Goal: Task Accomplishment & Management: Use online tool/utility

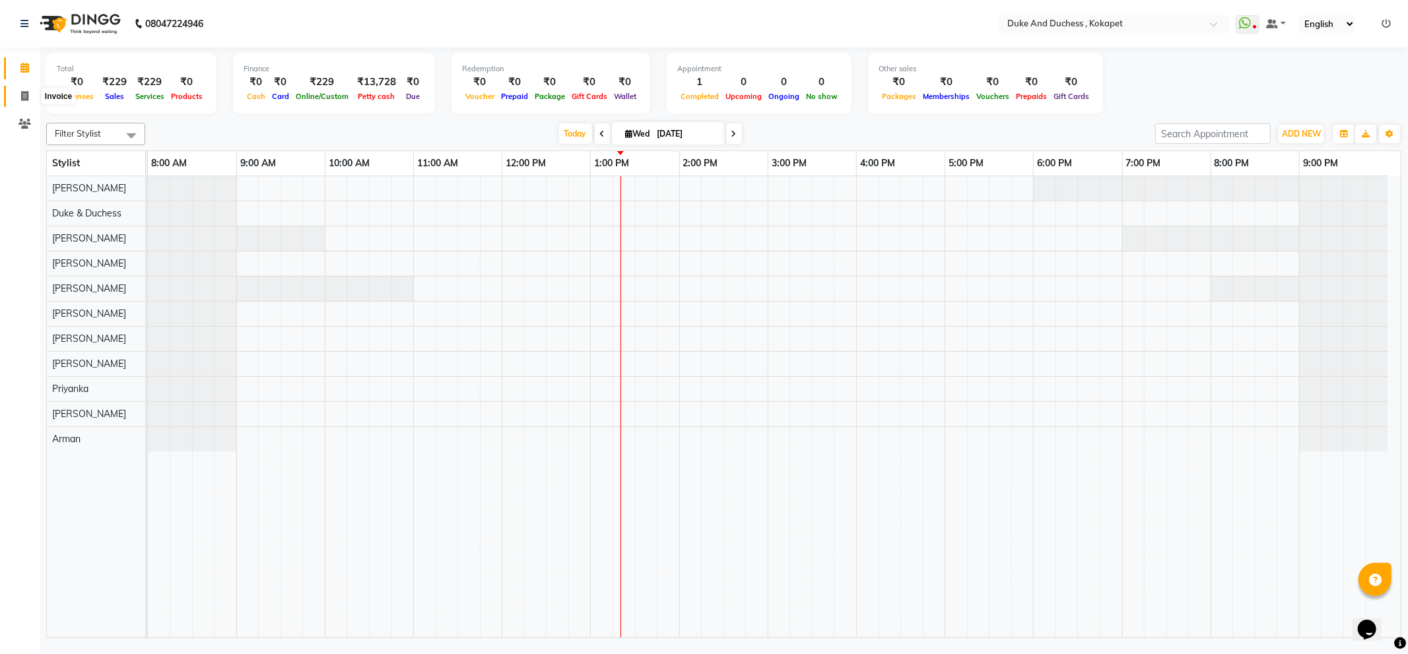
click at [13, 96] on span at bounding box center [24, 96] width 23 height 15
select select "service"
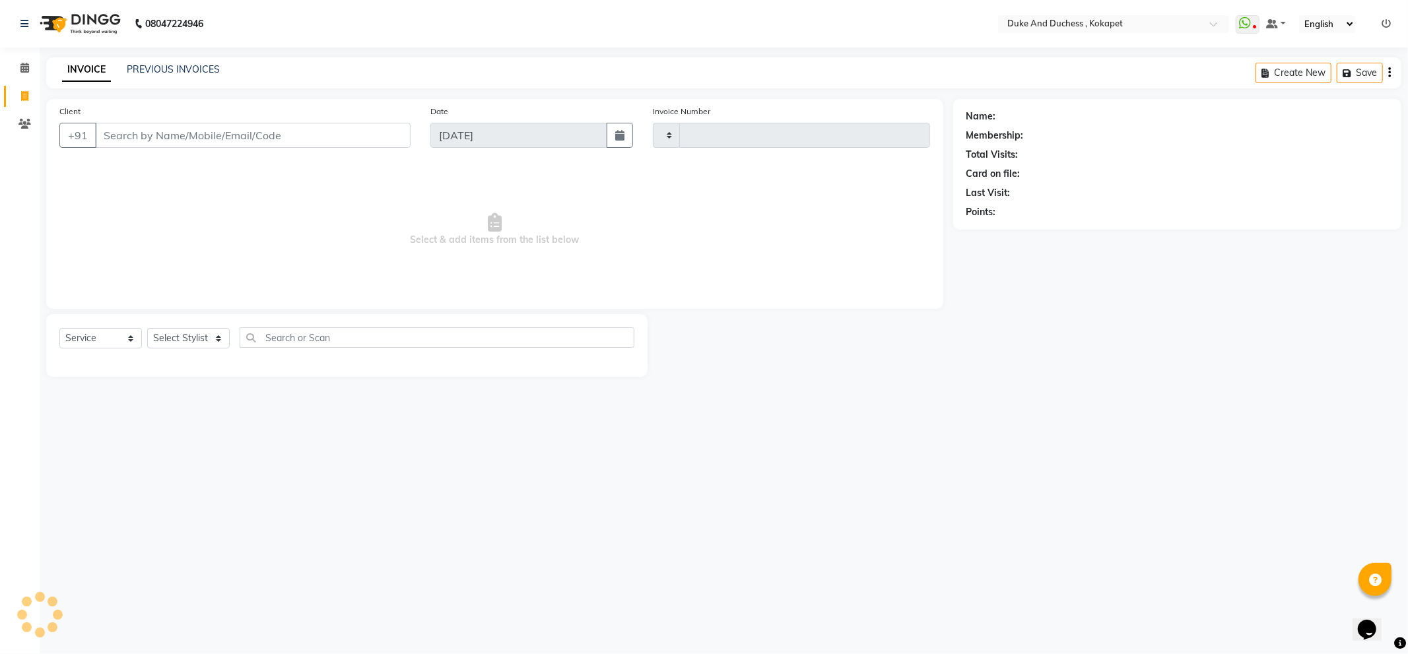
type input "5204"
select select "5687"
type input "9398446701"
click at [350, 135] on button "Add Client" at bounding box center [377, 135] width 68 height 25
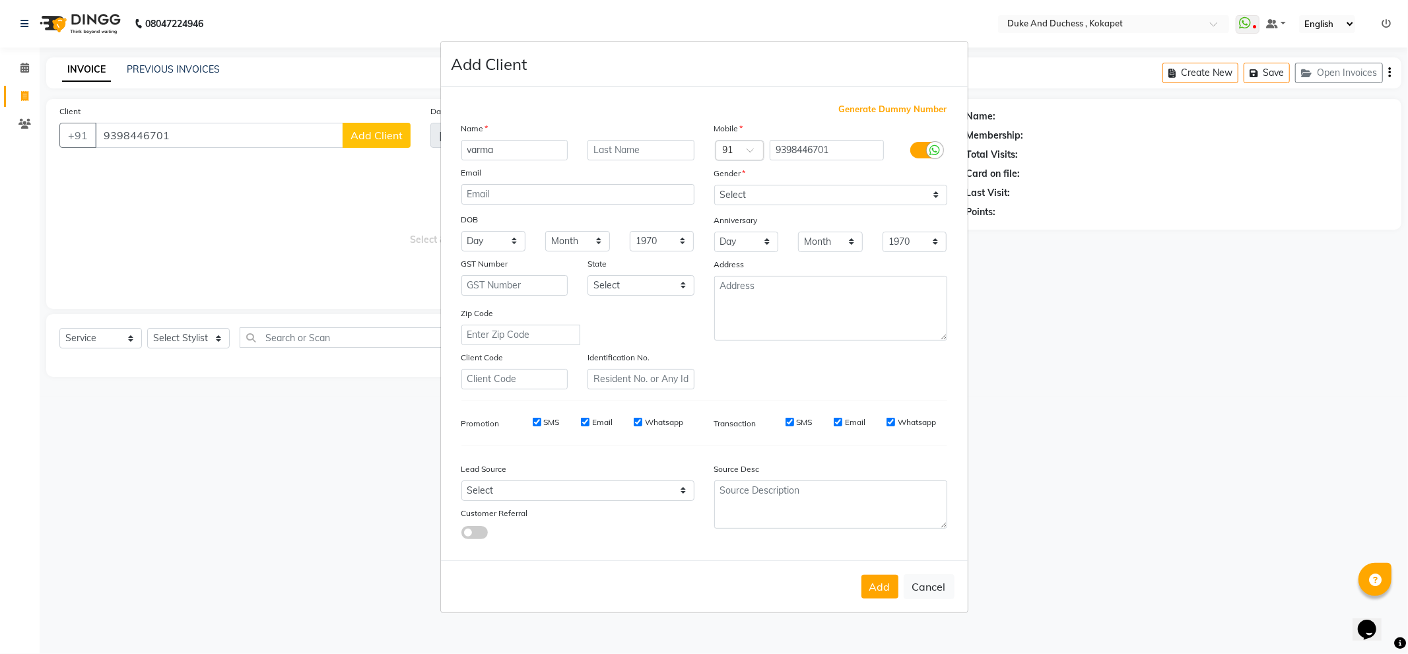
type input "varma"
click at [770, 200] on select "Select [DEMOGRAPHIC_DATA] [DEMOGRAPHIC_DATA] Other Prefer Not To Say" at bounding box center [830, 195] width 233 height 20
select select "[DEMOGRAPHIC_DATA]"
click at [714, 185] on select "Select [DEMOGRAPHIC_DATA] [DEMOGRAPHIC_DATA] Other Prefer Not To Say" at bounding box center [830, 195] width 233 height 20
click at [892, 593] on button "Add" at bounding box center [879, 587] width 37 height 24
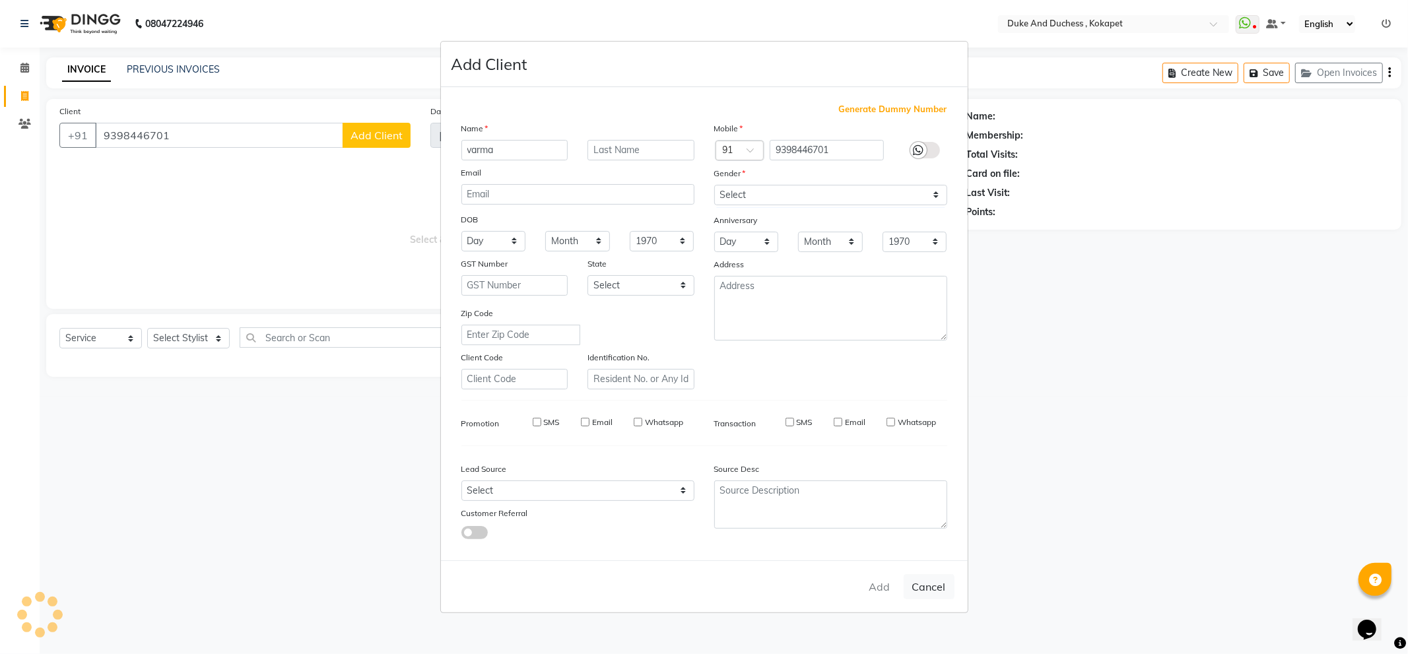
select select
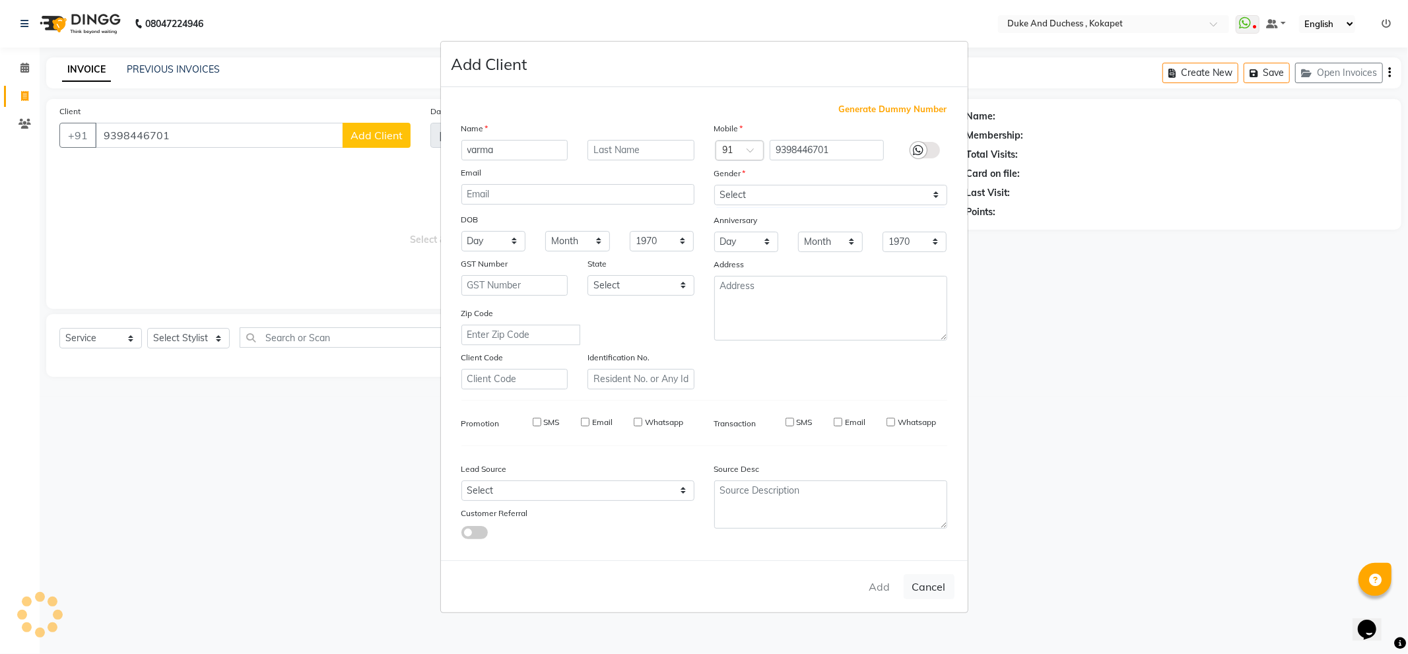
select select
checkbox input "false"
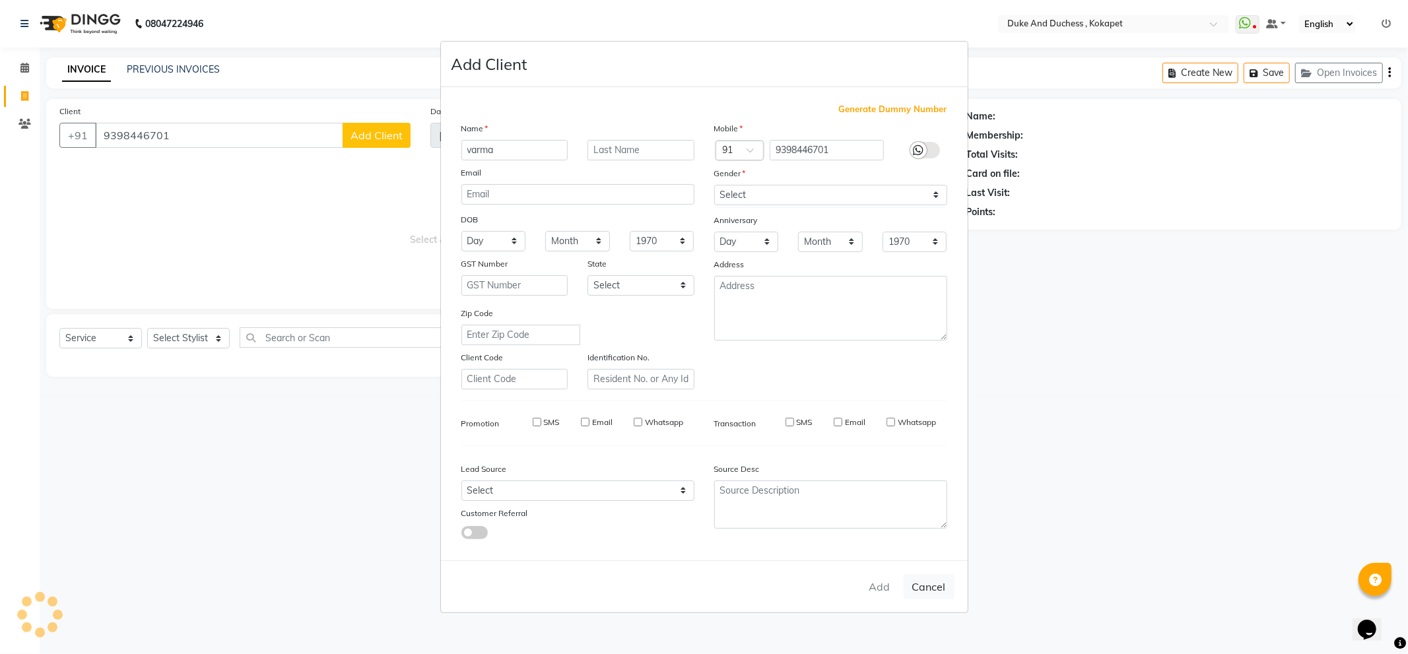
checkbox input "false"
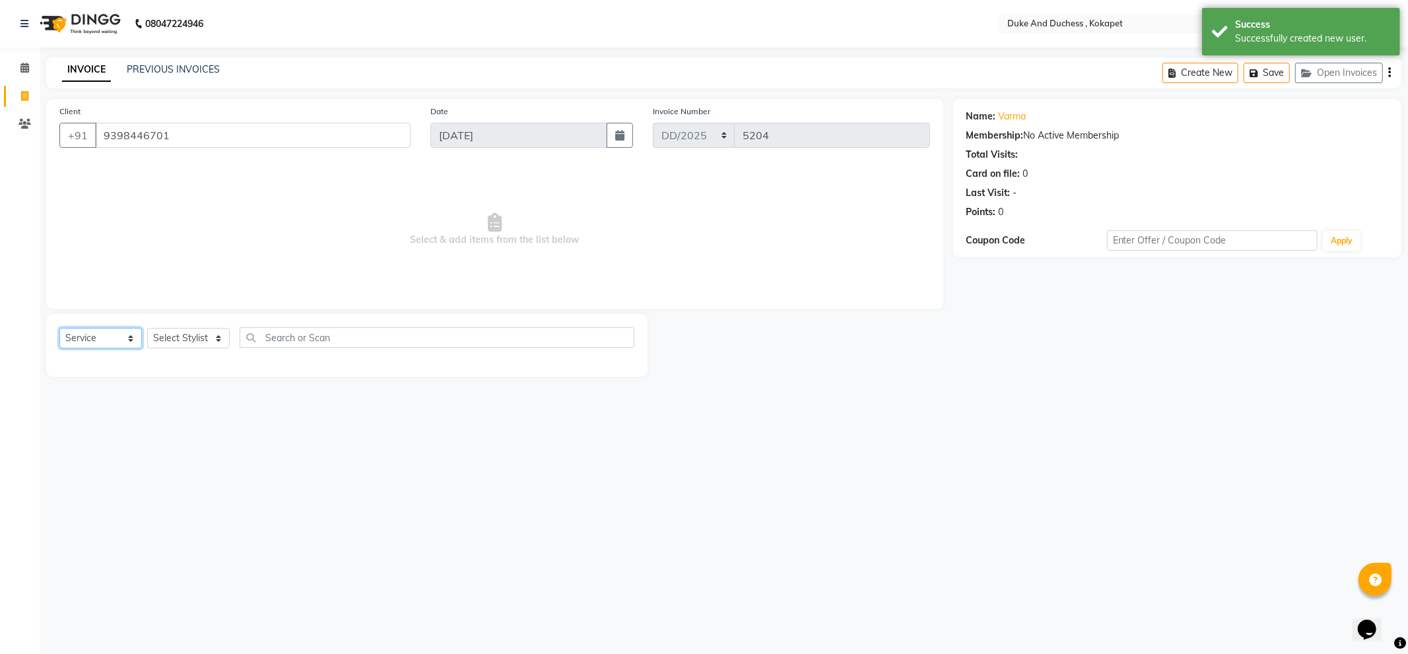
click at [127, 340] on select "Select Service Product Membership Package Voucher Prepaid Gift Card" at bounding box center [100, 338] width 82 height 20
select select "product"
click at [59, 329] on select "Select Service Product Membership Package Voucher Prepaid Gift Card" at bounding box center [100, 338] width 82 height 20
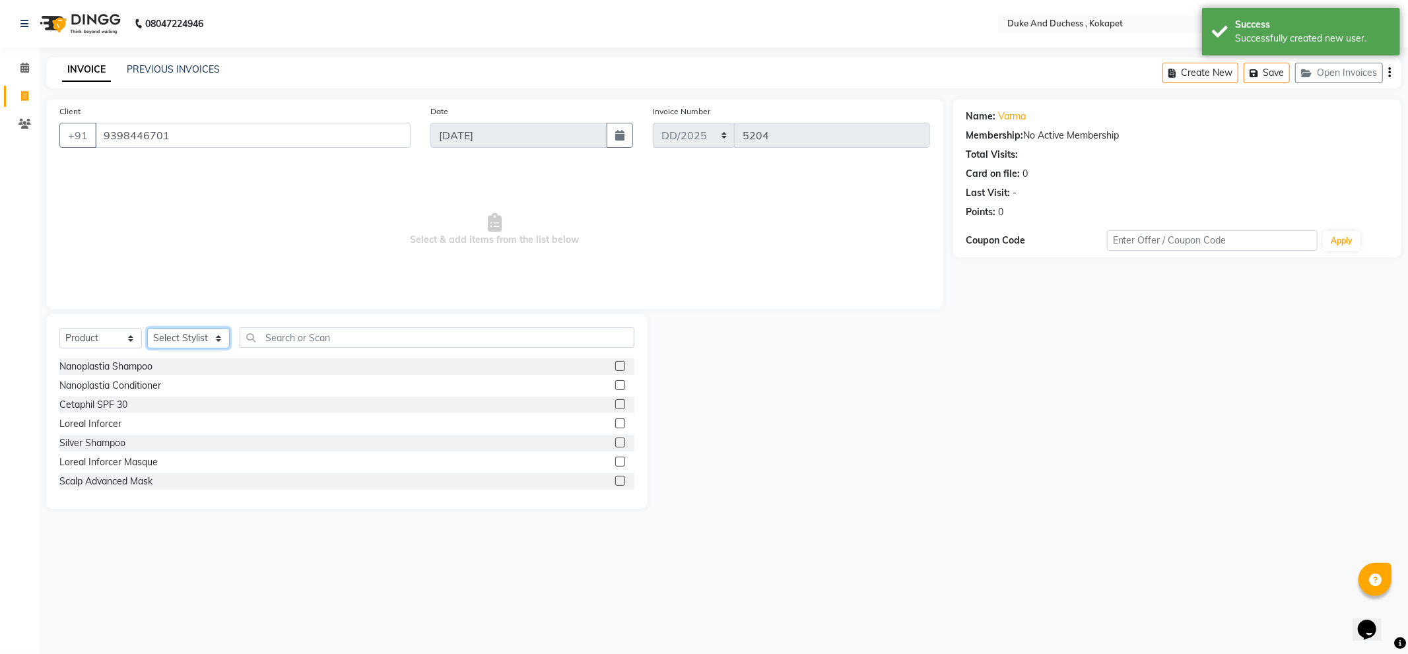
drag, startPoint x: 205, startPoint y: 338, endPoint x: 213, endPoint y: 339, distance: 7.3
click at [206, 339] on select "Select Stylist Admin [PERSON_NAME] [PERSON_NAME] [PERSON_NAME] [PERSON_NAME] [P…" at bounding box center [188, 338] width 82 height 20
select select "38971"
click at [147, 329] on select "Select Stylist Admin [PERSON_NAME] [PERSON_NAME] [PERSON_NAME] [PERSON_NAME] [P…" at bounding box center [188, 338] width 82 height 20
click at [291, 332] on input "text" at bounding box center [437, 337] width 395 height 20
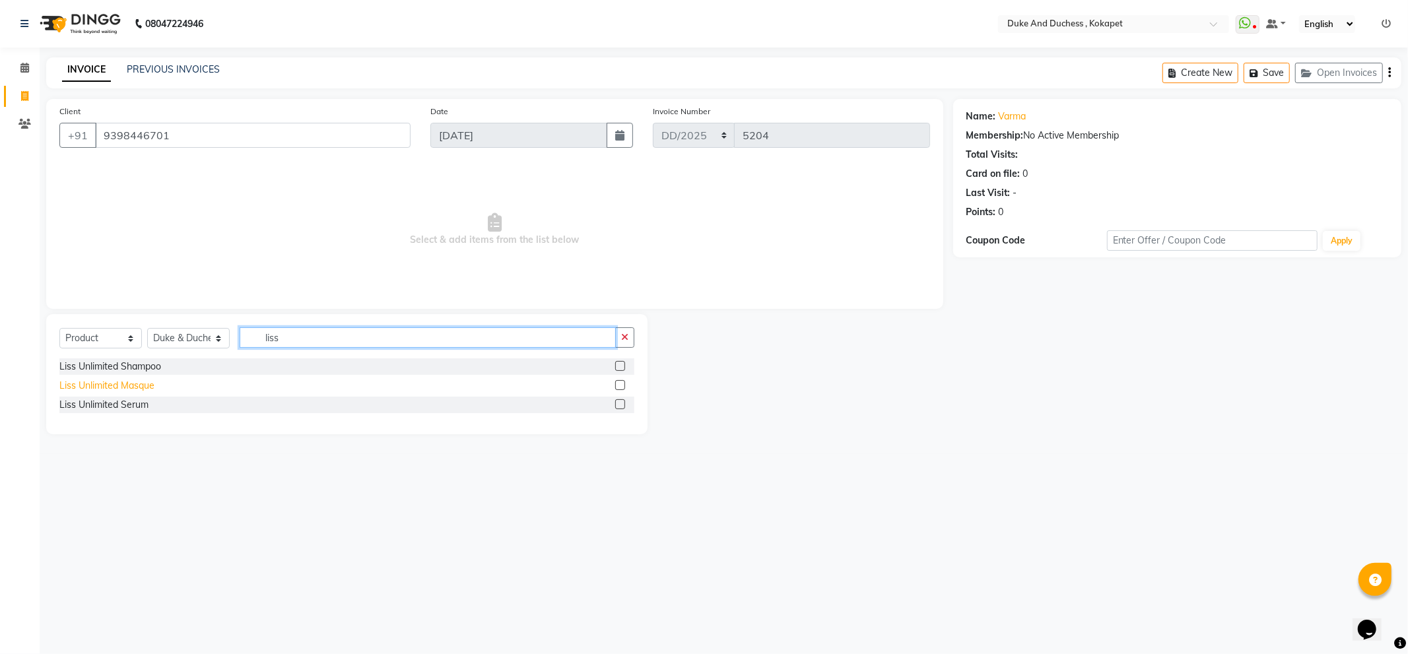
type input "liss"
click at [119, 385] on div "Liss Unlimited Masque" at bounding box center [106, 386] width 95 height 14
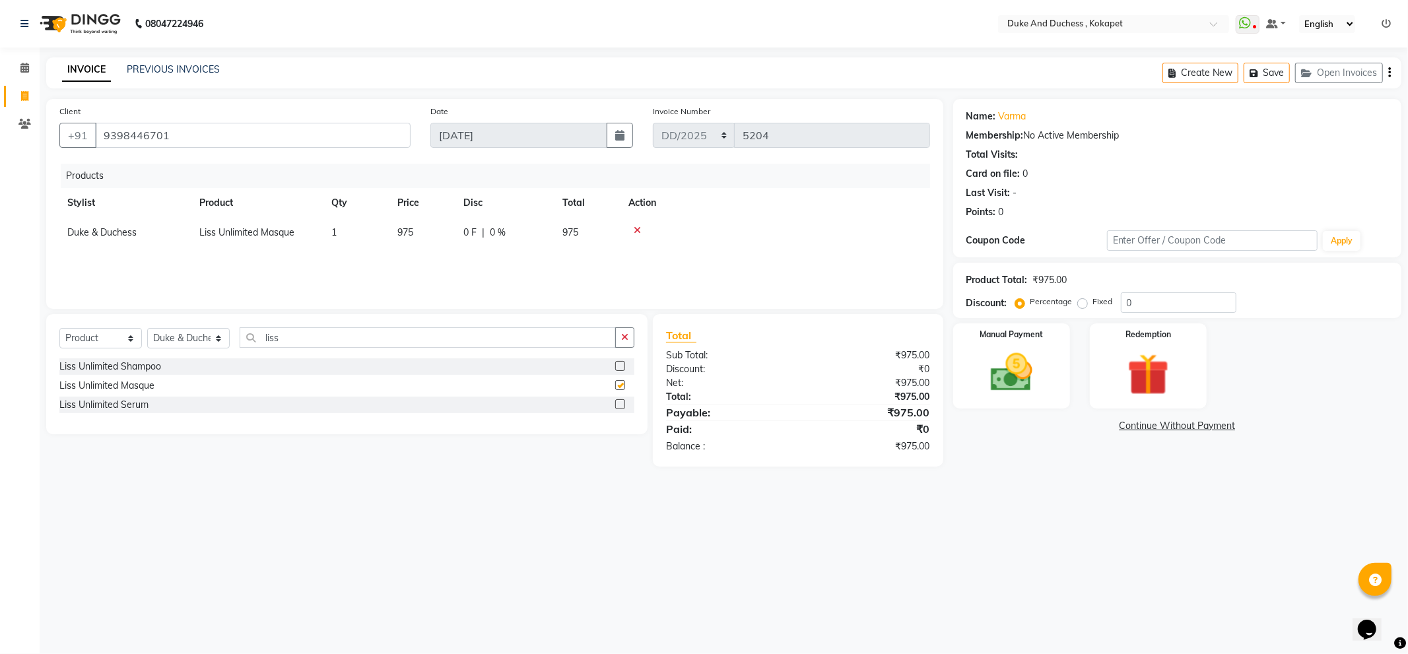
checkbox input "false"
click at [581, 234] on td "975" at bounding box center [587, 233] width 66 height 30
select select "38971"
click at [601, 231] on span "975" at bounding box center [593, 232] width 16 height 12
click at [443, 236] on input "975" at bounding box center [422, 236] width 50 height 20
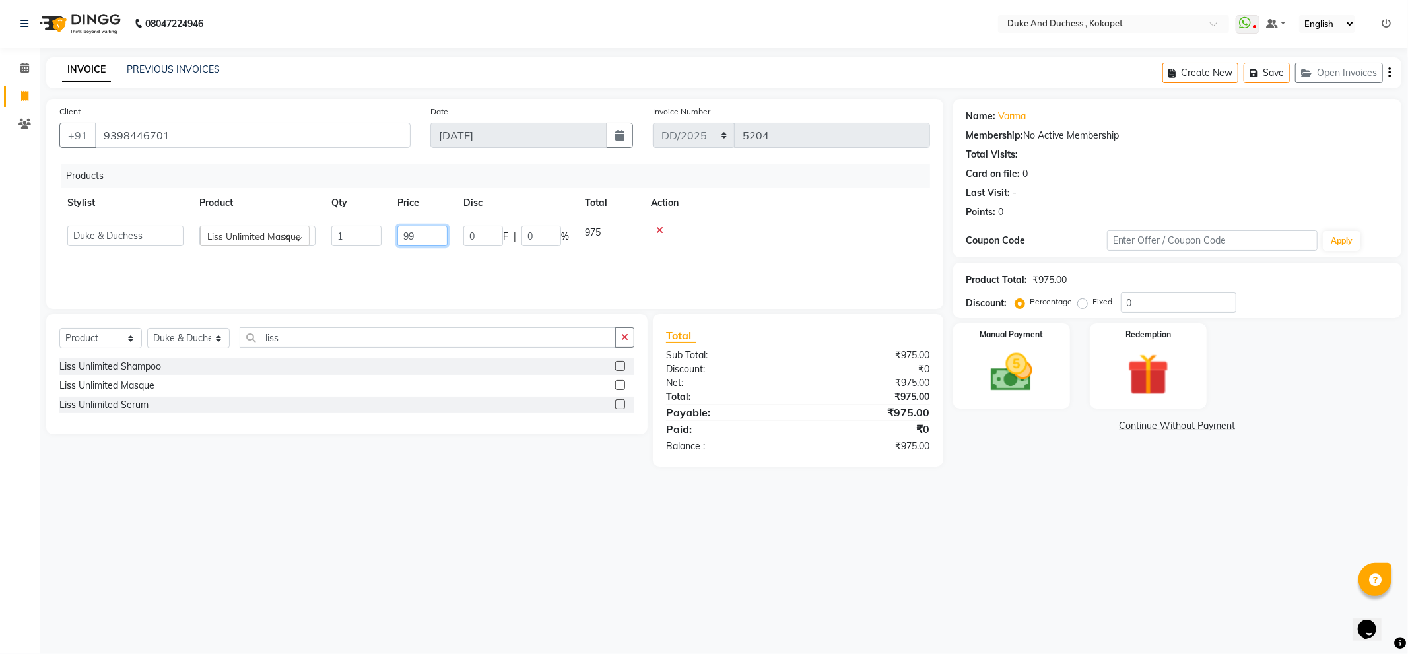
type input "990"
click at [766, 234] on div at bounding box center [775, 230] width 294 height 9
click at [1059, 362] on div "Manual Payment" at bounding box center [1010, 365] width 121 height 88
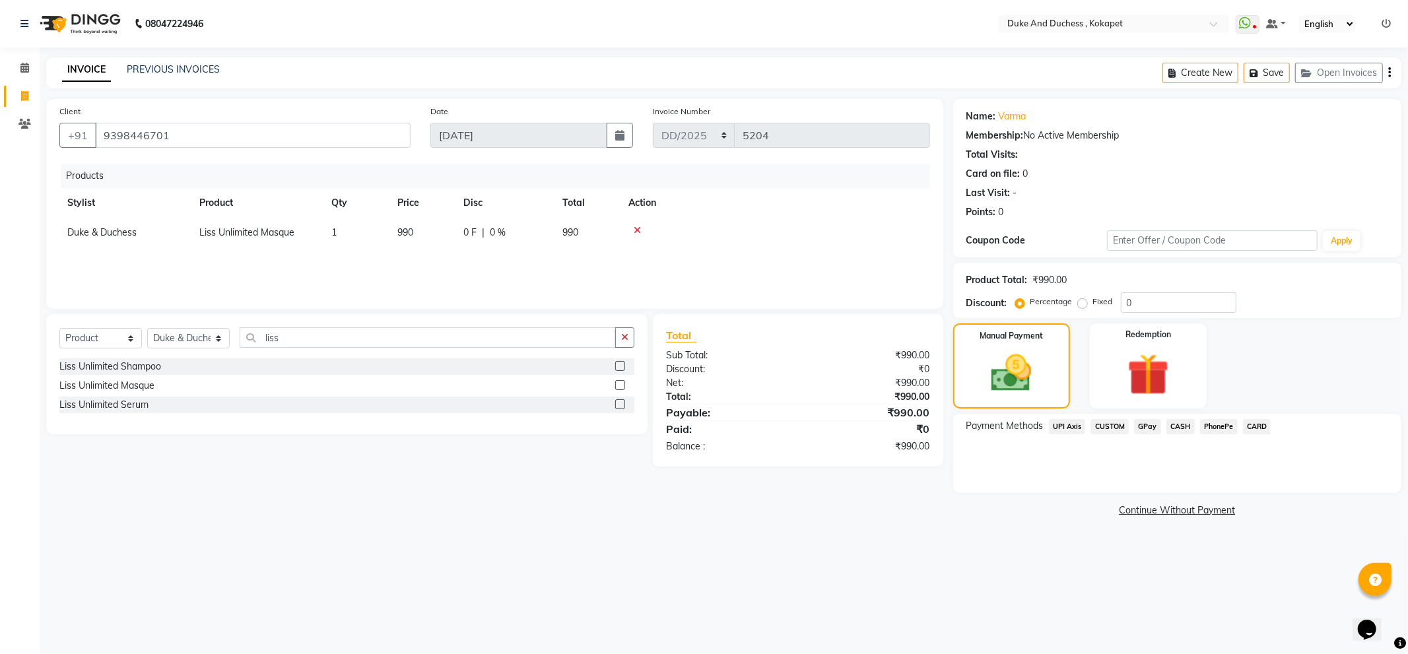
click at [1215, 430] on span "PhonePe" at bounding box center [1219, 426] width 38 height 15
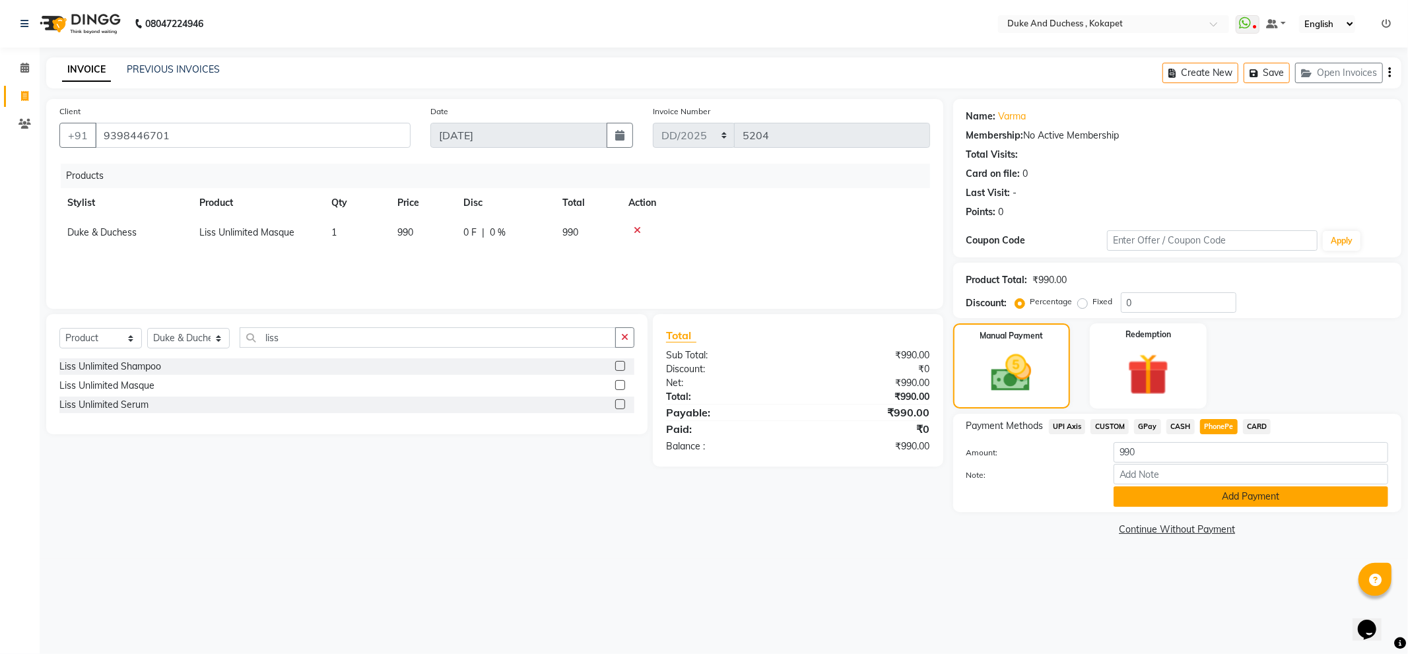
click at [1247, 498] on button "Add Payment" at bounding box center [1250, 496] width 275 height 20
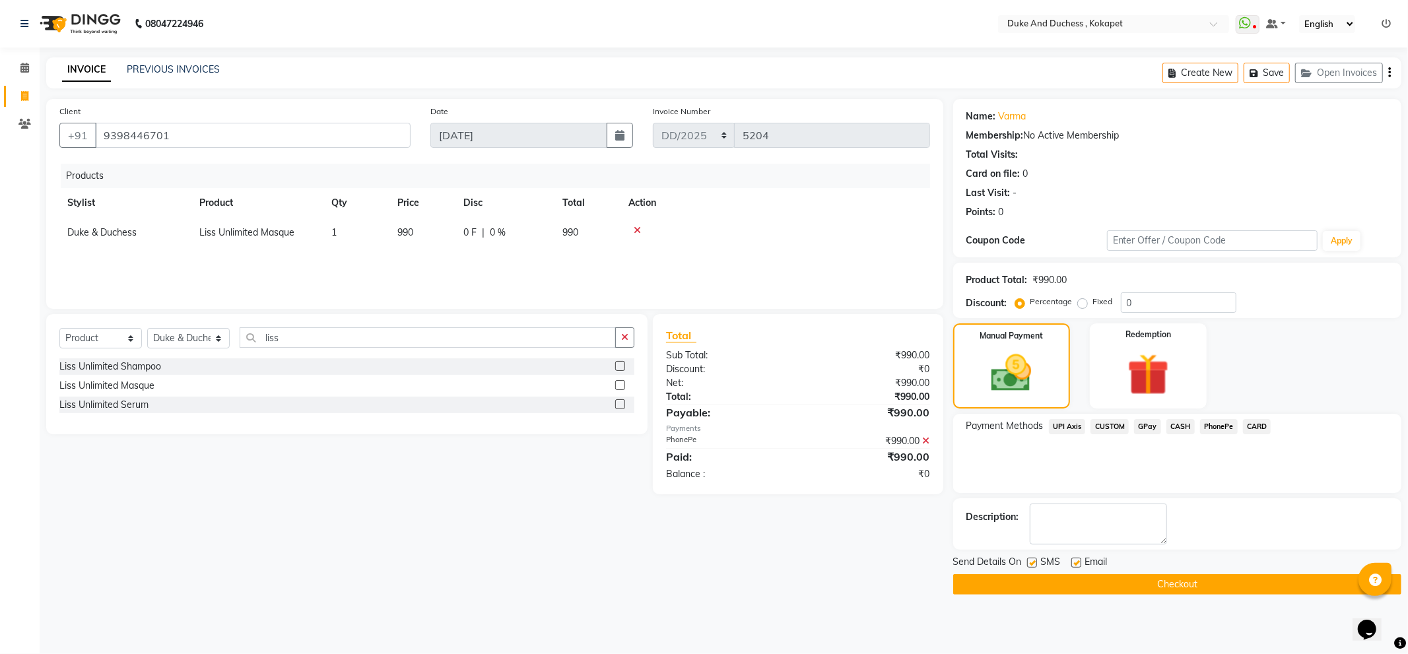
click at [1196, 579] on button "Checkout" at bounding box center [1177, 584] width 448 height 20
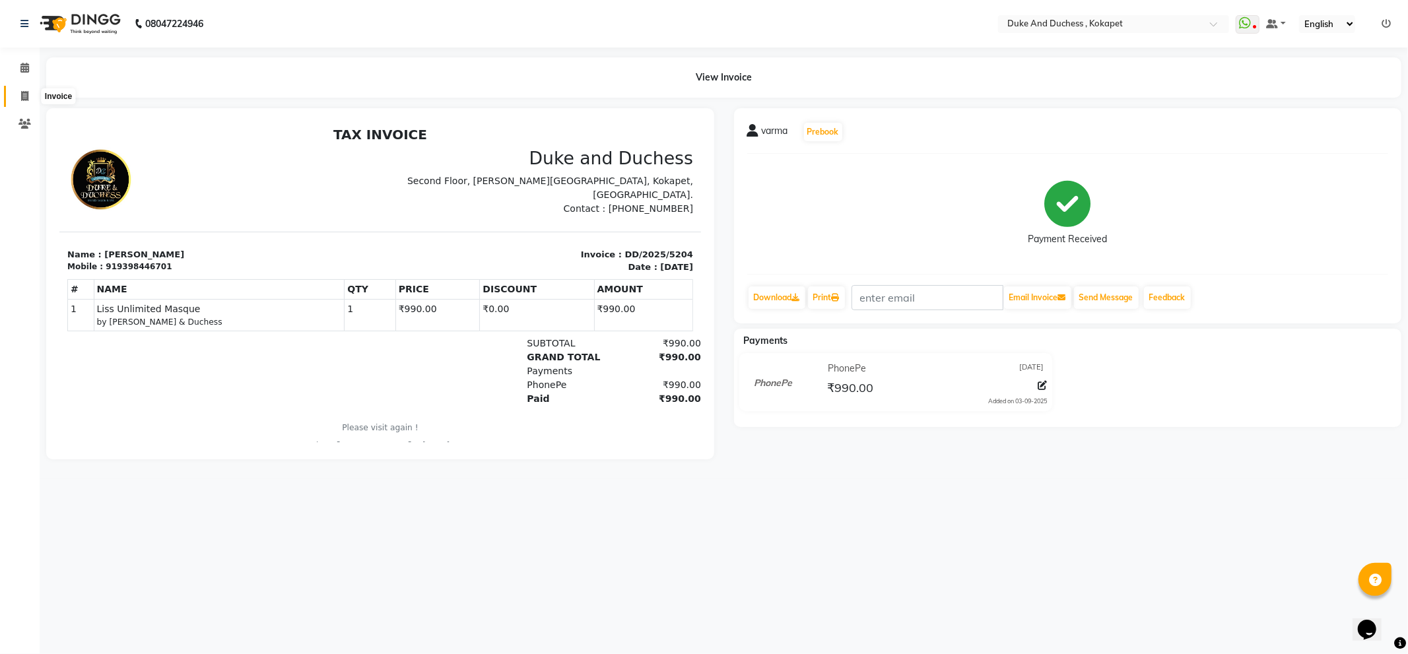
click at [23, 96] on icon at bounding box center [24, 96] width 7 height 10
select select "service"
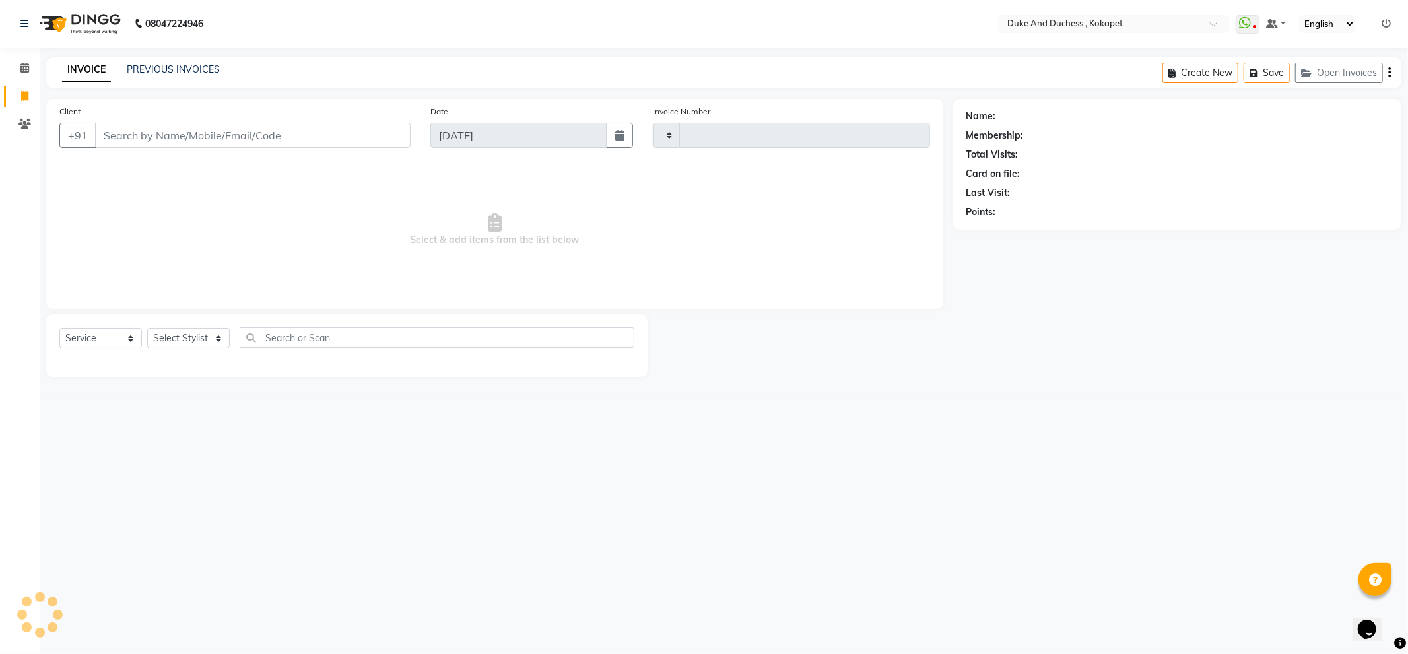
type input "5205"
select select "5687"
click at [199, 338] on select "Select Stylist Admin [PERSON_NAME] [PERSON_NAME] [PERSON_NAME] [PERSON_NAME] [P…" at bounding box center [188, 338] width 82 height 20
select select "74452"
click at [147, 329] on select "Select Stylist Admin [PERSON_NAME] [PERSON_NAME] [PERSON_NAME] [PERSON_NAME] [P…" at bounding box center [188, 338] width 82 height 20
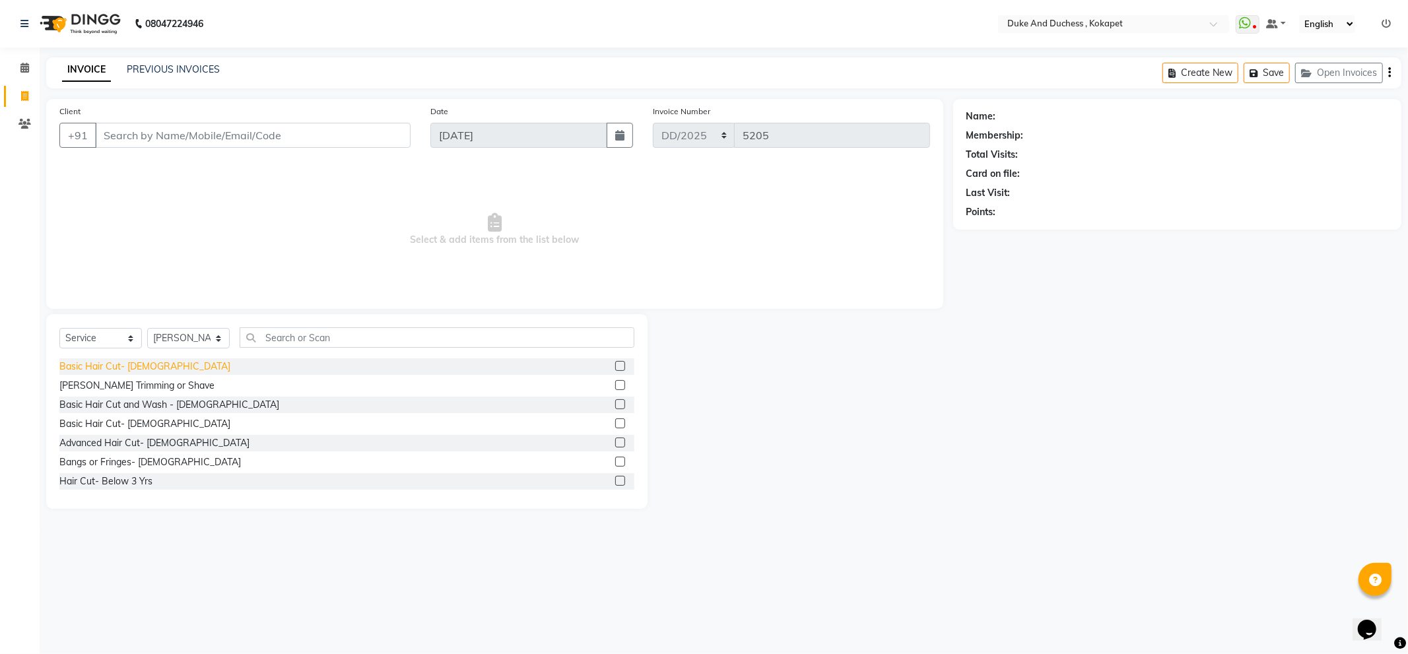
click at [137, 366] on div "Basic Hair Cut- [DEMOGRAPHIC_DATA]" at bounding box center [144, 367] width 171 height 14
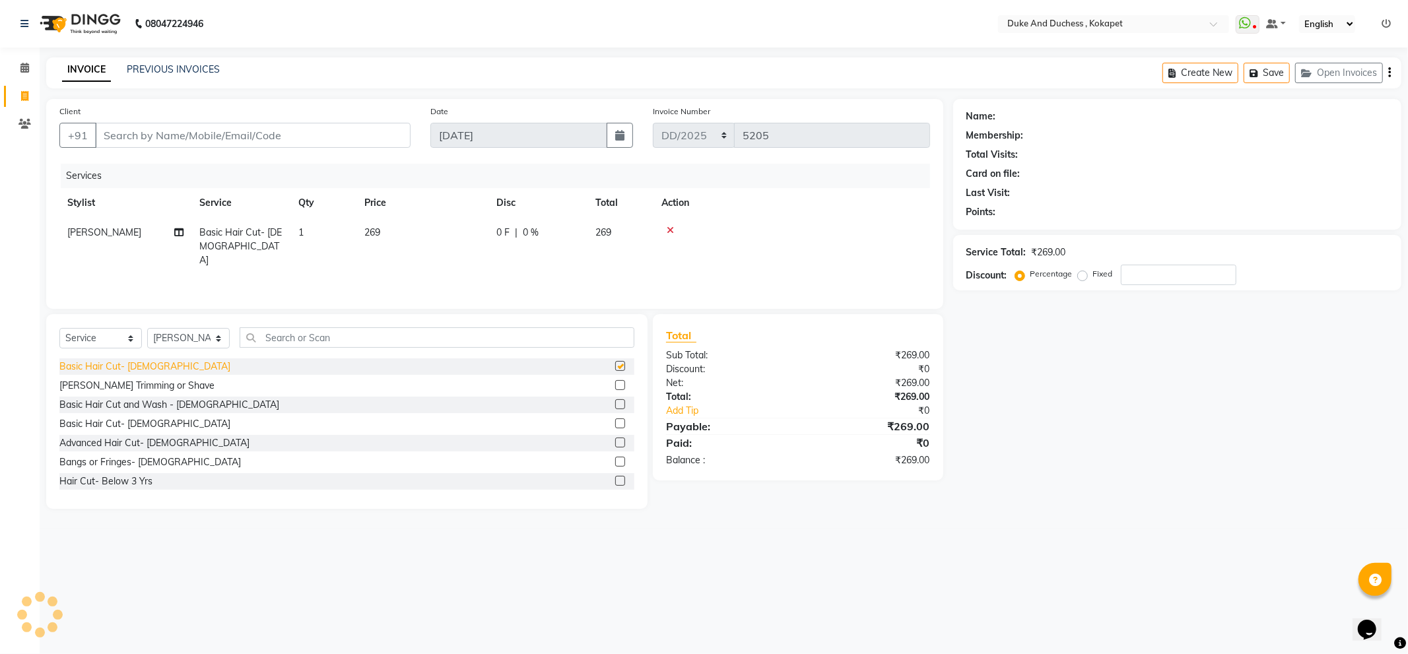
checkbox input "false"
click at [133, 379] on div "[PERSON_NAME] Trimming or Shave" at bounding box center [136, 386] width 155 height 14
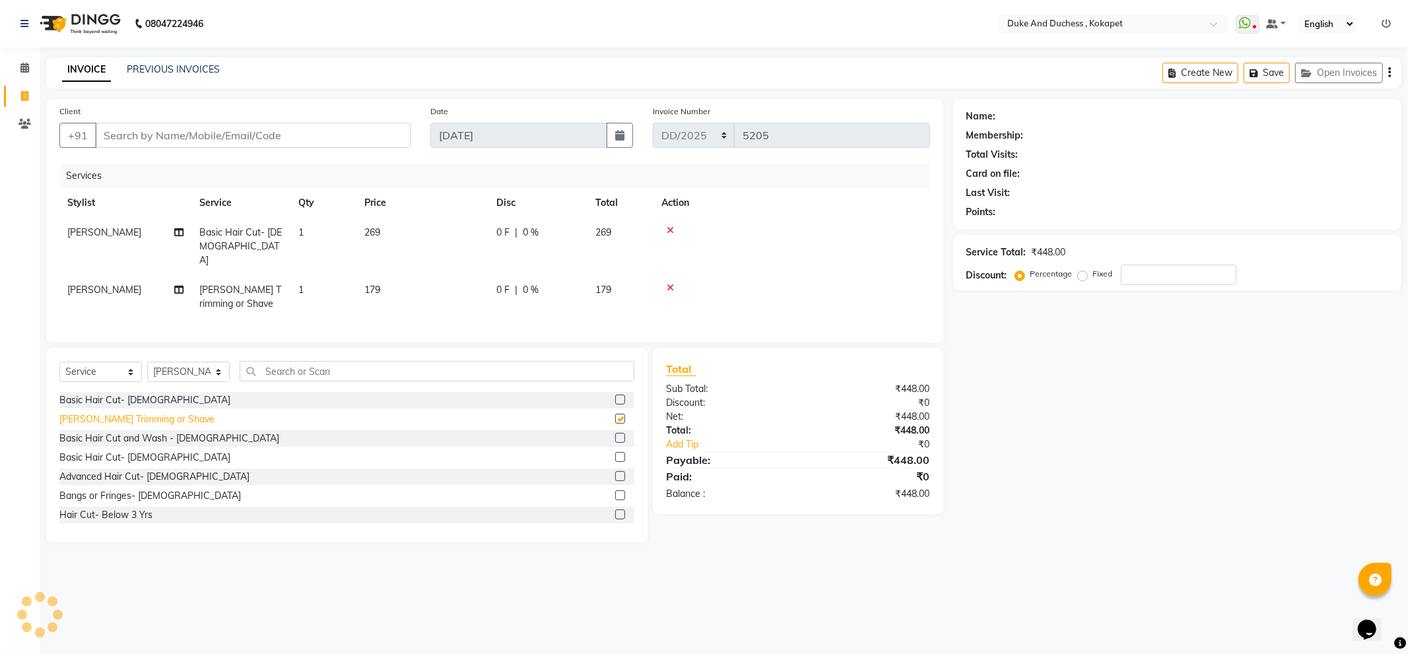
checkbox input "false"
click at [112, 132] on input "Client" at bounding box center [252, 135] width 315 height 25
type input "9"
type input "0"
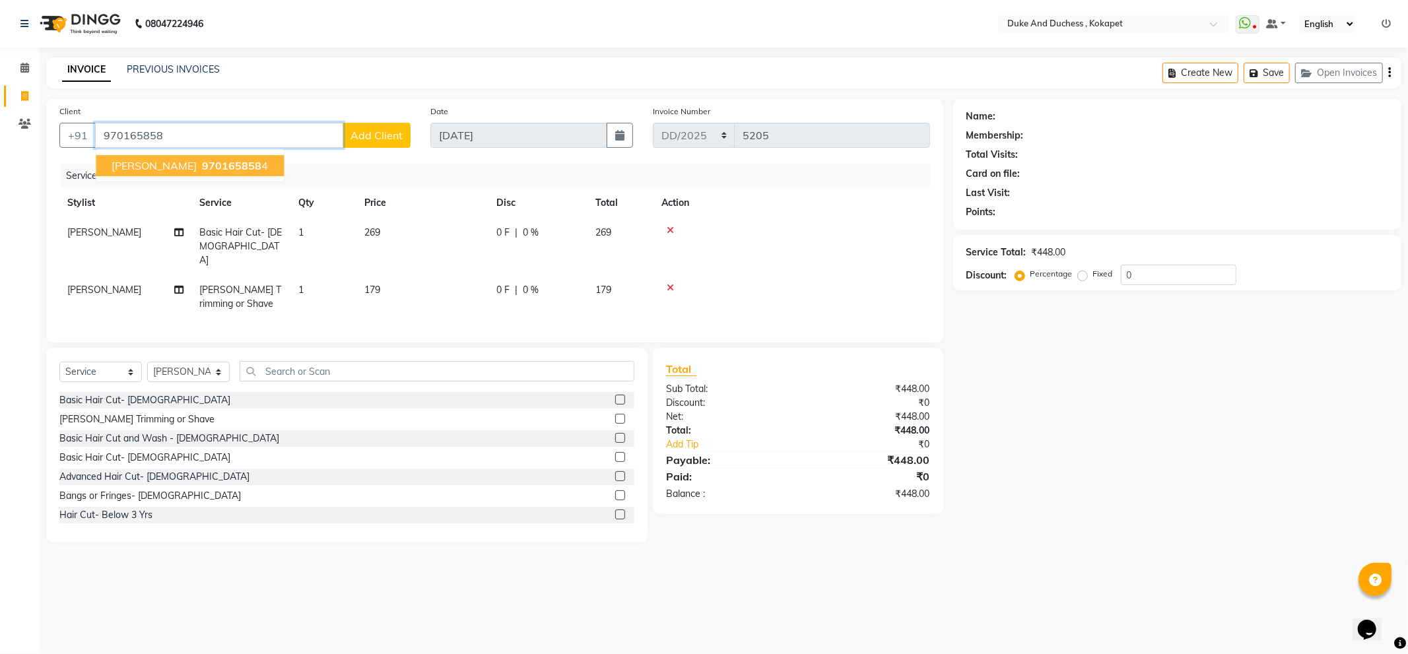
click at [134, 168] on span "[PERSON_NAME]" at bounding box center [154, 165] width 85 height 13
type input "9701658584"
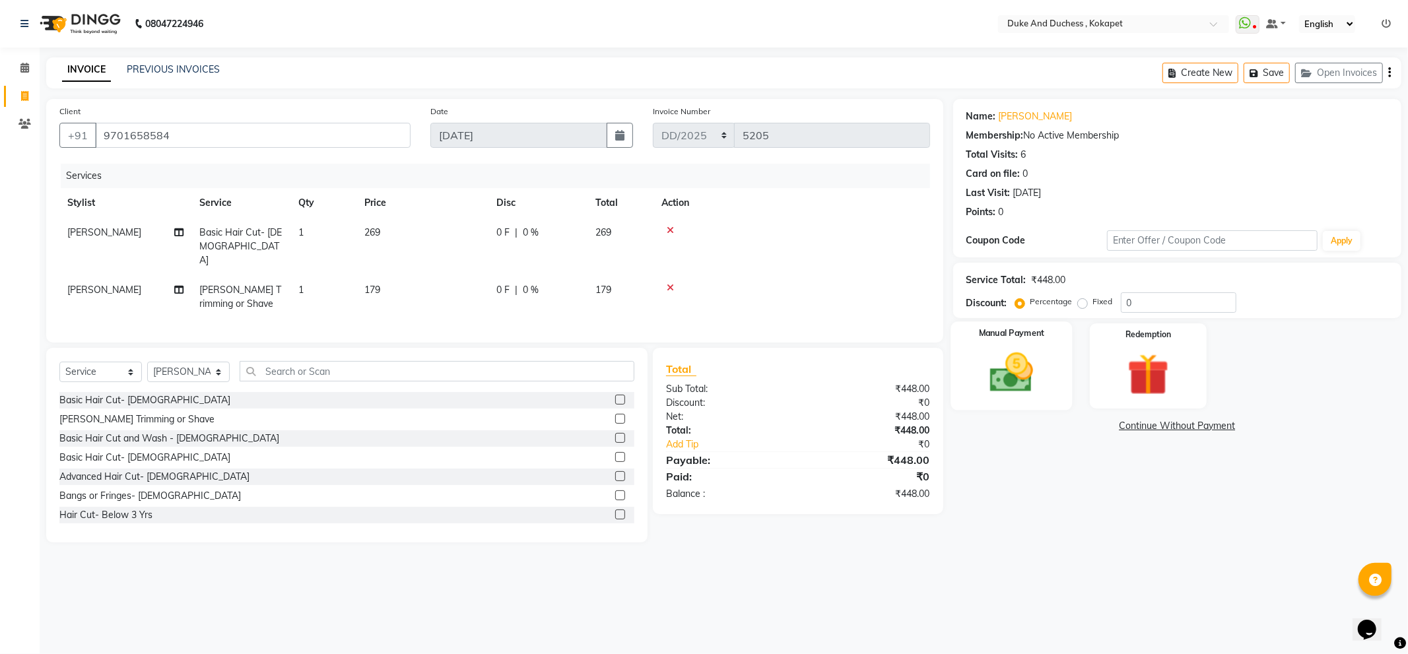
click at [1057, 370] on div "Manual Payment" at bounding box center [1010, 365] width 121 height 88
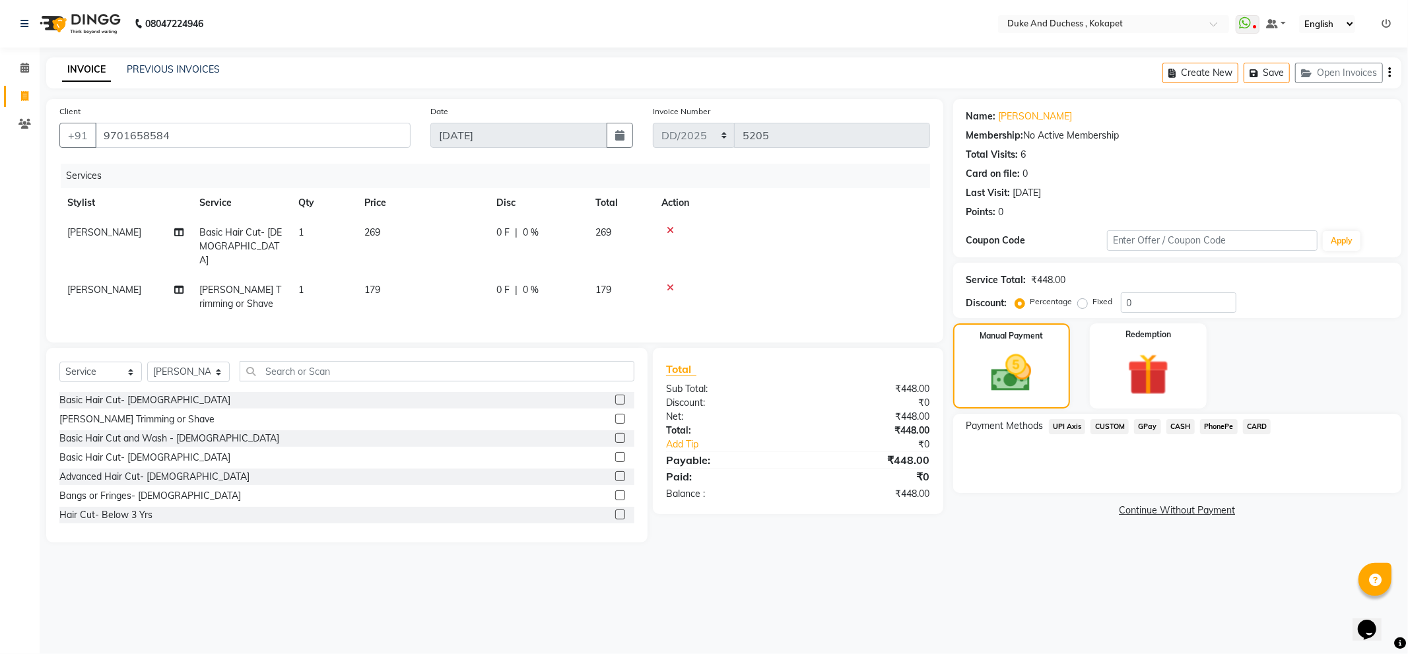
click at [1222, 432] on span "PhonePe" at bounding box center [1219, 426] width 38 height 15
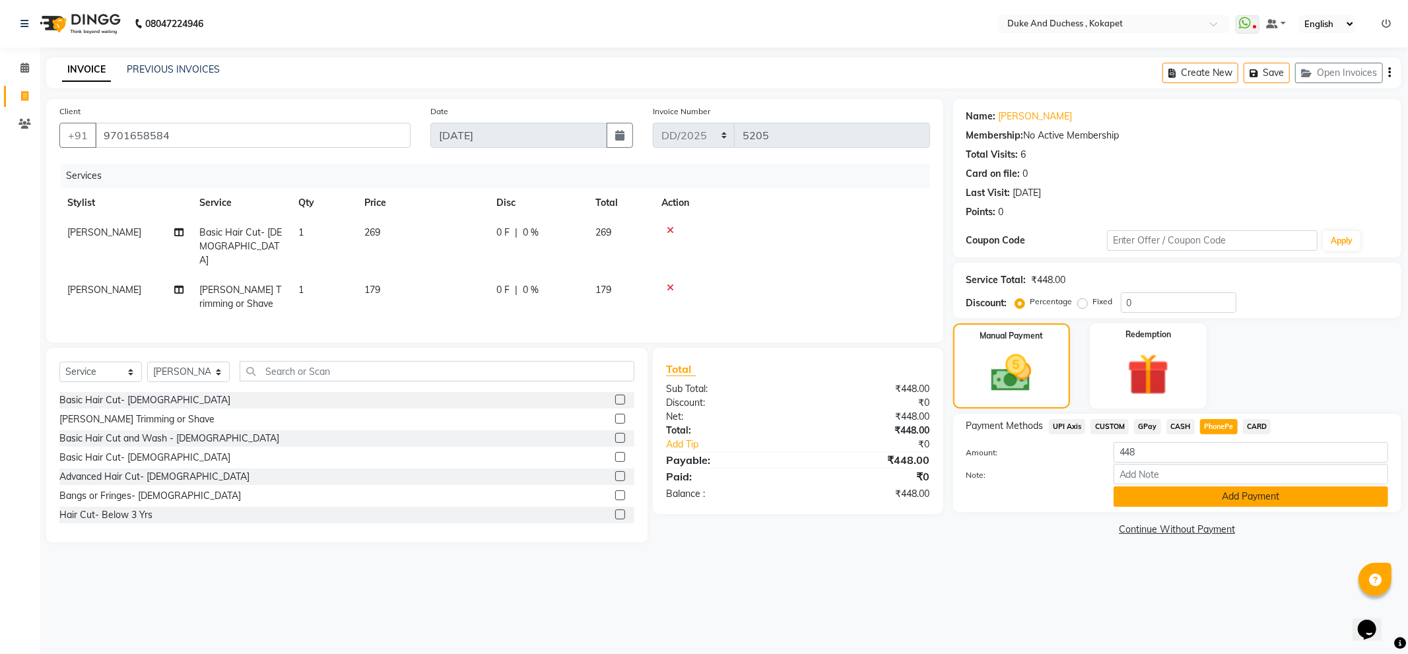
click at [1230, 502] on button "Add Payment" at bounding box center [1250, 496] width 275 height 20
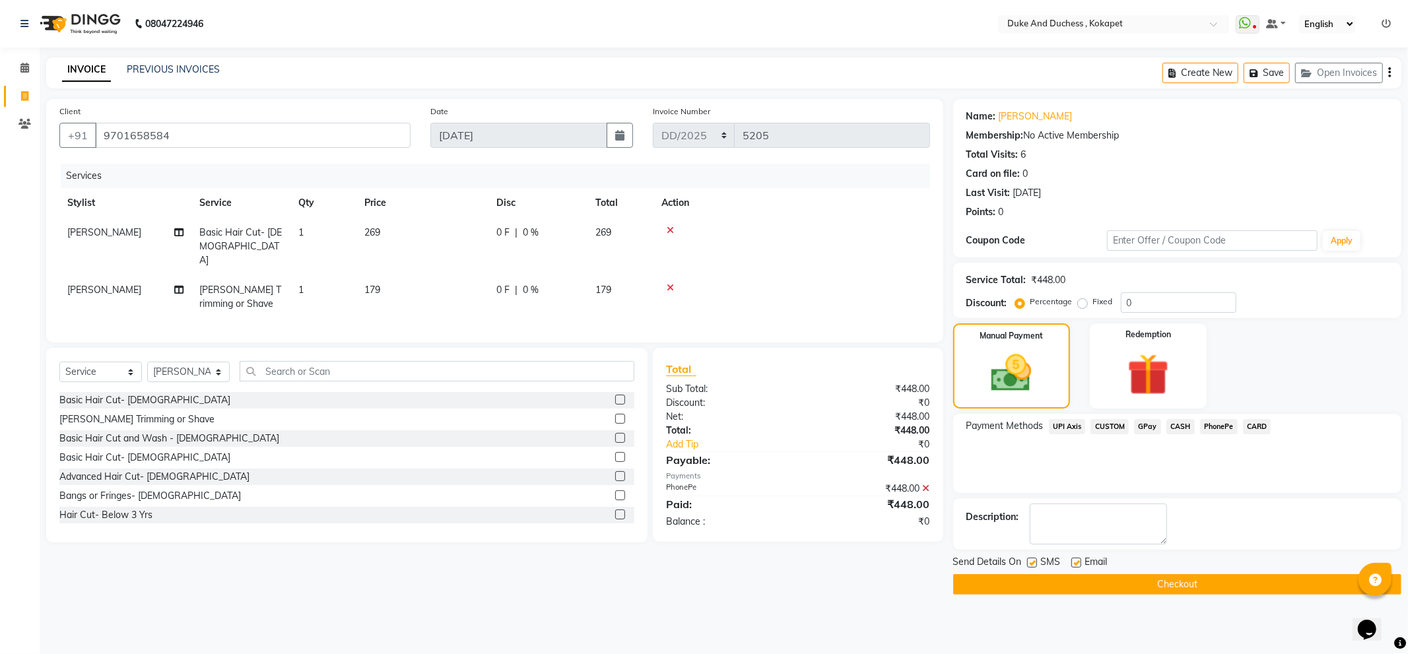
click at [1236, 587] on button "Checkout" at bounding box center [1177, 584] width 448 height 20
